Goal: Navigation & Orientation: Find specific page/section

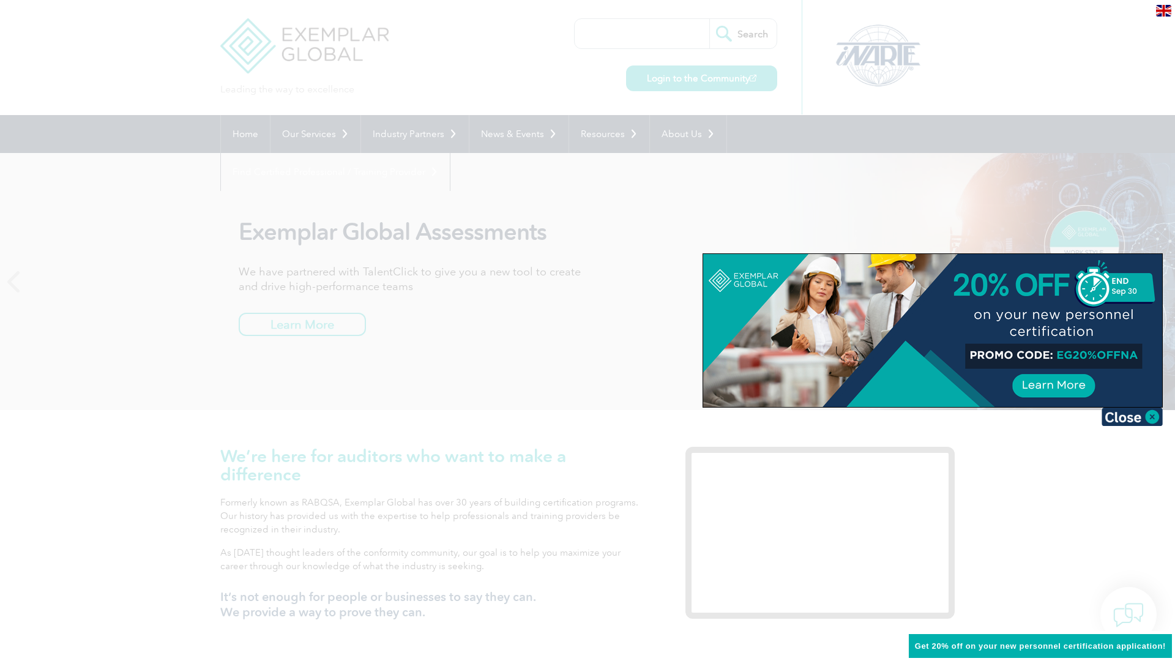
click at [878, 422] on div at bounding box center [587, 330] width 1175 height 661
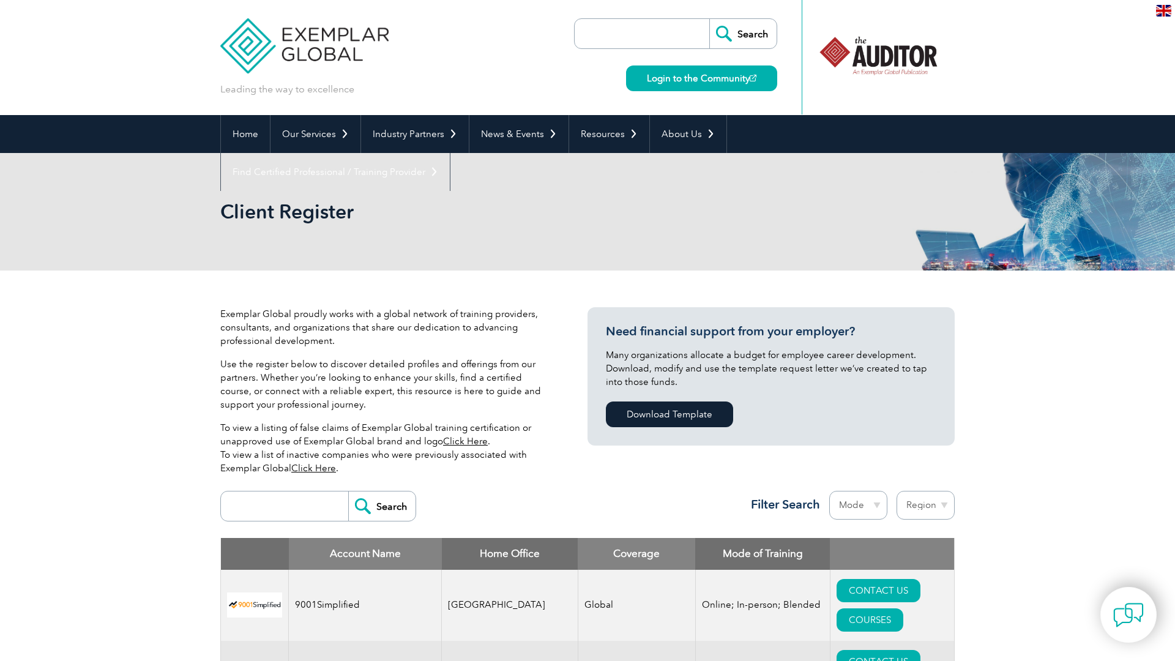
click at [462, 441] on link "Click Here" at bounding box center [465, 441] width 45 height 11
